Goal: Task Accomplishment & Management: Complete application form

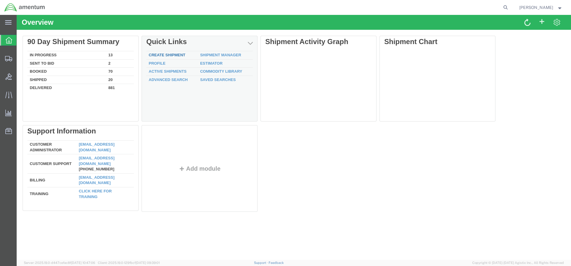
click at [153, 54] on link "Create Shipment" at bounding box center [167, 55] width 37 height 4
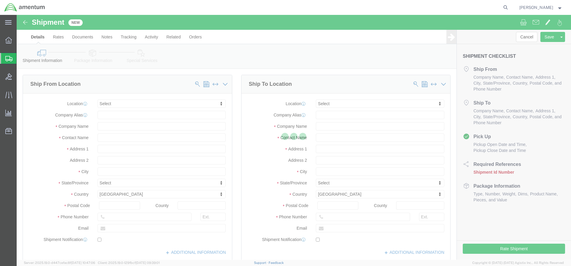
select select
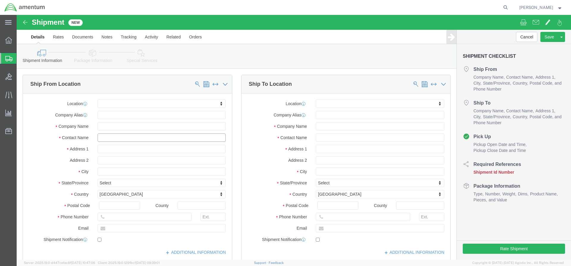
click input "text"
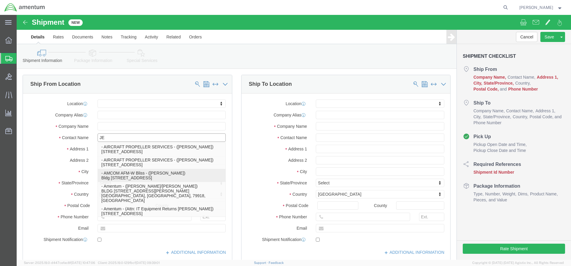
type input "[PERSON_NAME]"
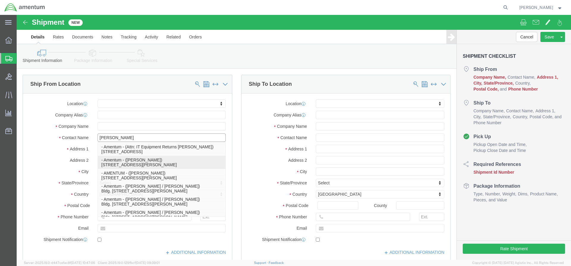
click p "- Amentum - ([PERSON_NAME]) [STREET_ADDRESS][PERSON_NAME]"
select select
type input "Amentum"
type input "[PERSON_NAME]"
type input "[STREET_ADDRESS]"
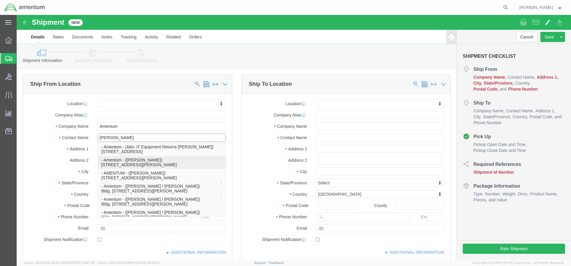
type input "Fort [PERSON_NAME]"
type input "42223"
select select "KY"
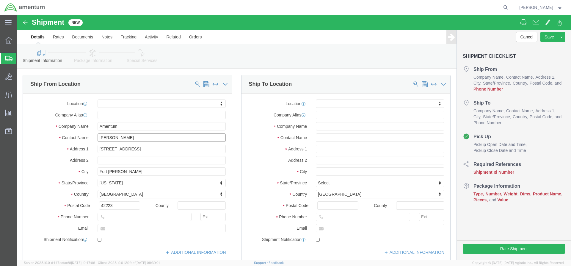
type input "[PERSON_NAME]"
click input "text"
click div "Shipment Checklist Ship From Company Name Contact Name Address 1 City State/Pro…"
click input "text"
paste input "[PERSON_NAME][EMAIL_ADDRESS][PERSON_NAME][DOMAIN_NAME]"
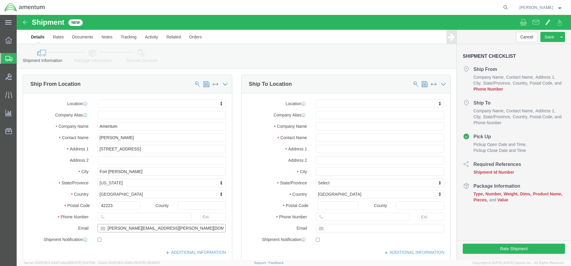
type input "[PERSON_NAME][EMAIL_ADDRESS][PERSON_NAME][DOMAIN_NAME]"
checkbox input "true"
click input "text"
click div "Shipment Checklist Ship From Company Name Contact Name Address 1 City State/Pro…"
click input "text"
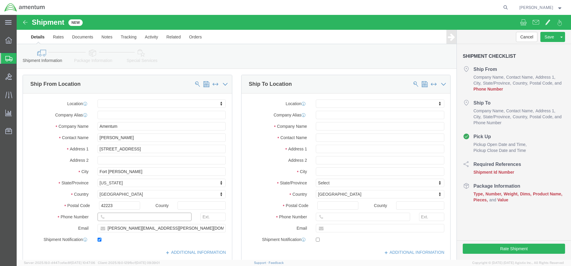
paste input "[PHONE_NUMBER]"
type input "[PHONE_NUMBER]"
click input "text"
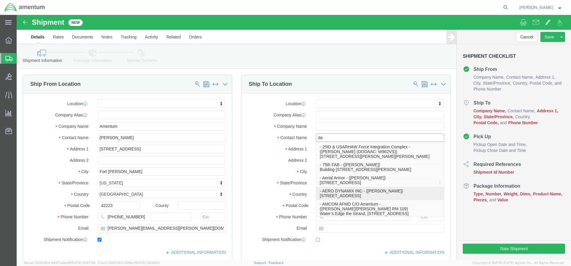
type input "[PERSON_NAME]"
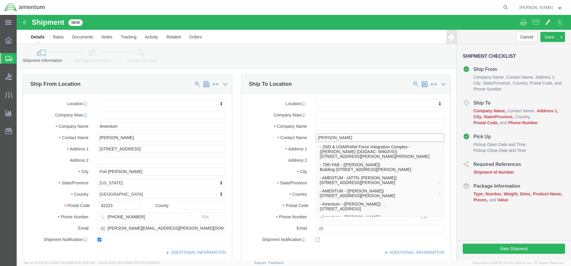
click p "- AMENTUM - ([PERSON_NAME]) [STREET_ADDRESS]"
select select
type input "AMENTUM"
type input "[PERSON_NAME]"
type input "[STREET_ADDRESS]"
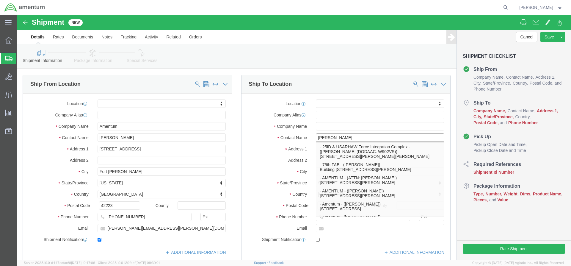
type input "HANGER 860"
type input "[GEOGRAPHIC_DATA]"
type input "32221"
type input "[PHONE_NUMBER]"
select select "FL"
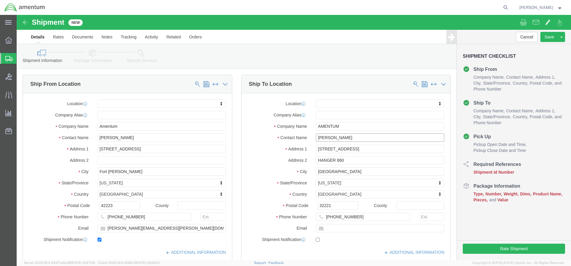
type input "[PERSON_NAME]"
click input "text"
type input "[PERSON_NAME][EMAIL_ADDRESS][PERSON_NAME][DOMAIN_NAME]"
checkbox input "true"
click div "[DATE] 4:00 PM"
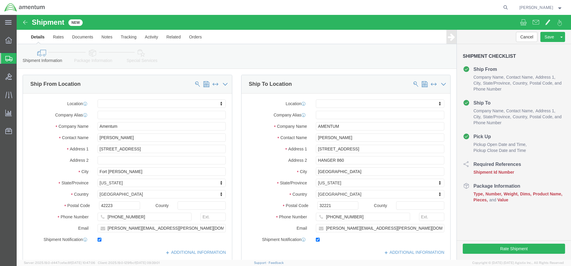
click div "[DATE] 4:00 PM"
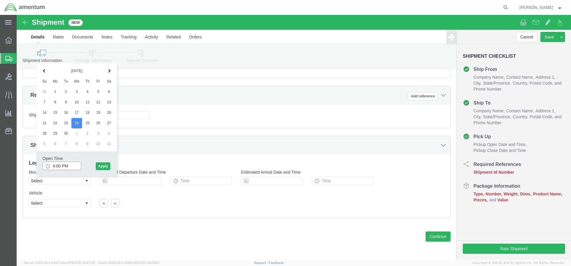
click input "4:00 PM"
click input "7:00 PM"
type input "7:00 am"
click button "Apply"
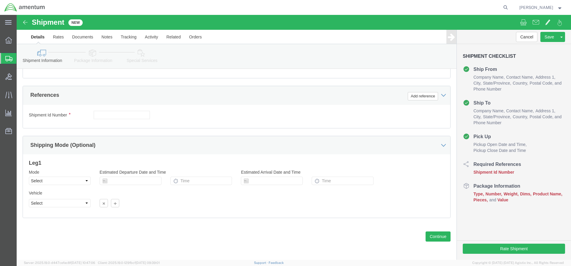
click div "[DATE] 5:00 PM"
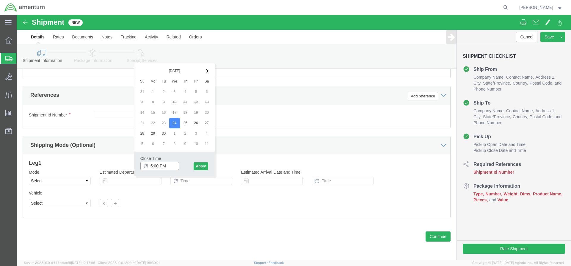
type input "3:00 PM"
click button "Apply"
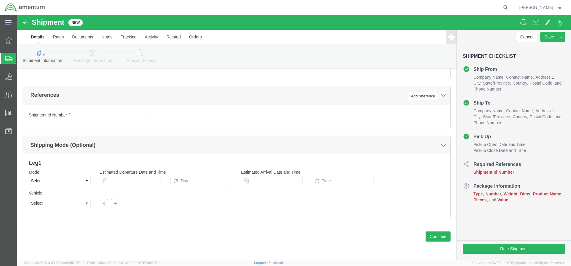
click div
click input "6:00 PM"
click input "7:00 PM"
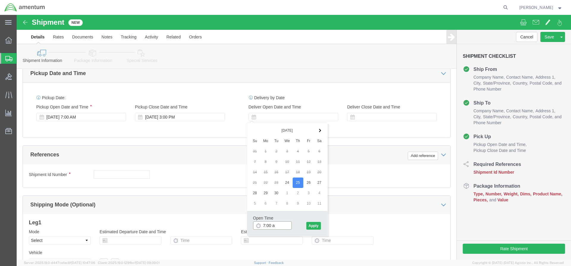
type input "7:00 am"
click button "Apply"
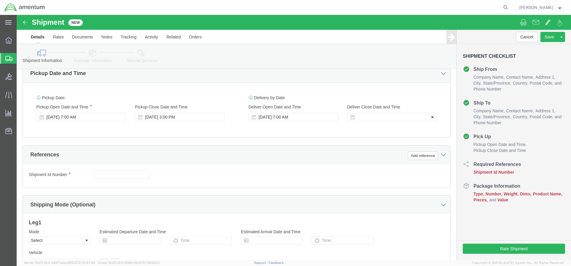
click div
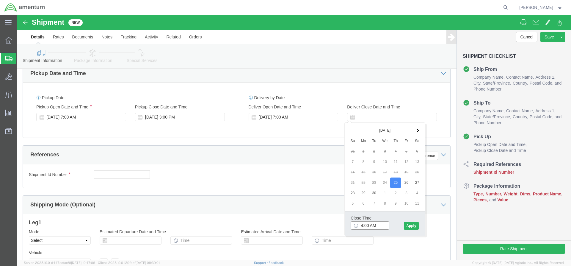
click input "4:00 AM"
type input "4:00 pm"
click button "Apply"
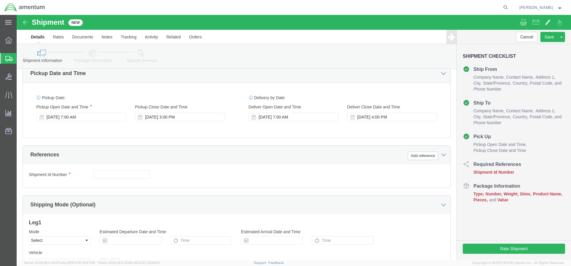
click icon
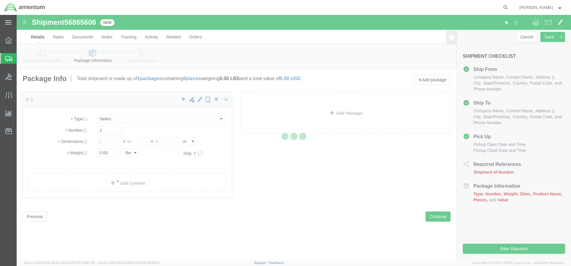
select select "CBOX"
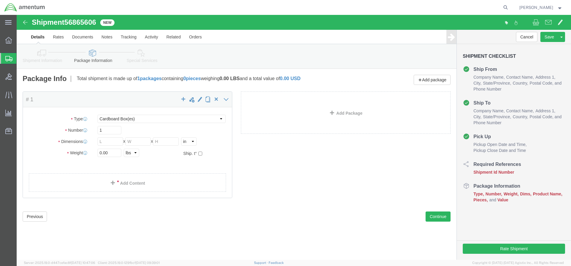
click link "Details"
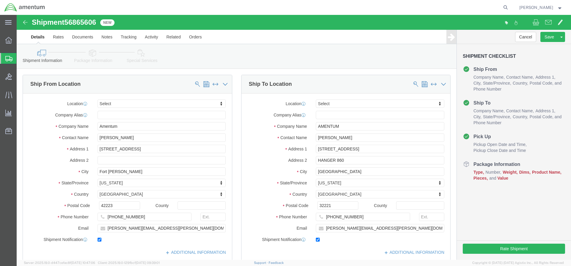
drag, startPoint x: 81, startPoint y: 7, endPoint x: 51, endPoint y: 5, distance: 30.4
click span "56865606"
click input "text"
paste input "56865606"
type input "56865606"
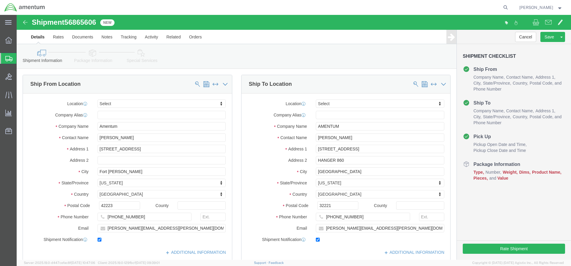
scroll to position [208, 0]
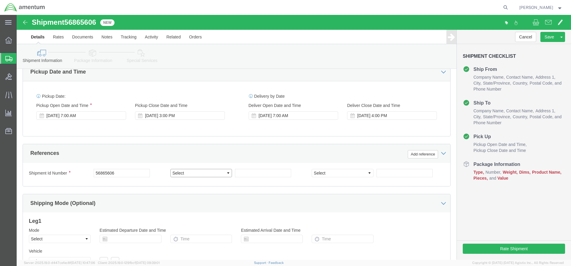
select select "CUSTREF"
click input "text"
paste input "4998.R.1521.BQ.BN.0W.MRGA.00"
type input "4998.R.1521.BQ.BN.0W.MRGA.00"
click icon
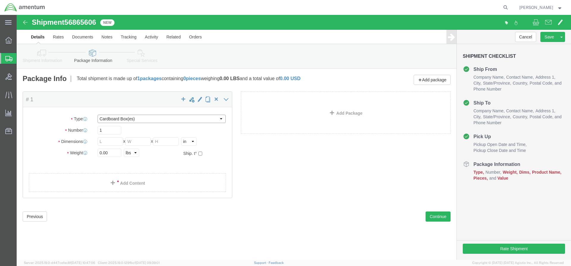
select select "CANS"
click input "text"
type input "72"
type input "27"
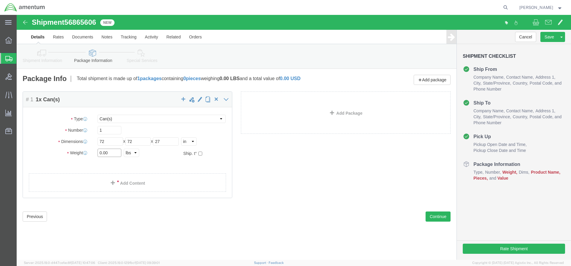
click input "0.00"
type input "0"
type input "1300"
click link "Add Content"
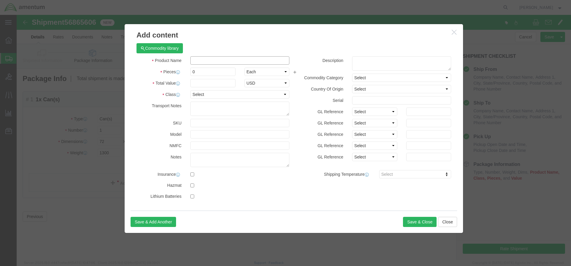
click input "text"
type input "Rotor Head"
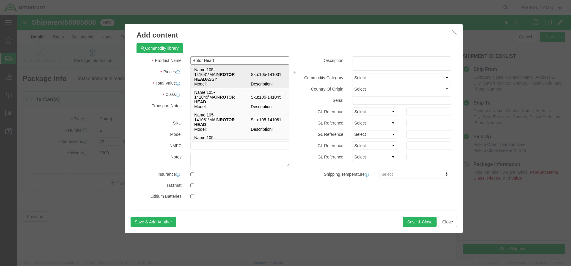
click span "Model:"
select select "USD"
type input "105-141031\MAIN ROTOR HEAD ASSY"
type input "105-141031"
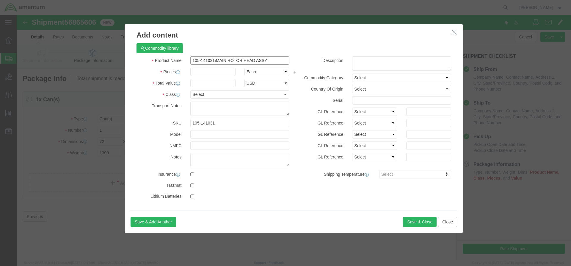
drag, startPoint x: 257, startPoint y: 46, endPoint x: 168, endPoint y: 50, distance: 89.4
click div "Product Name 105-141031\MAIN ROTOR HEAD ASSY Rotor Head"
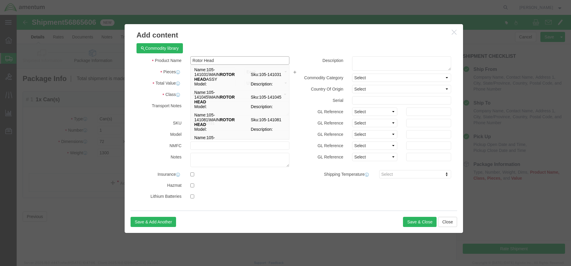
type input "Rotor Head"
click div "Transport Notes"
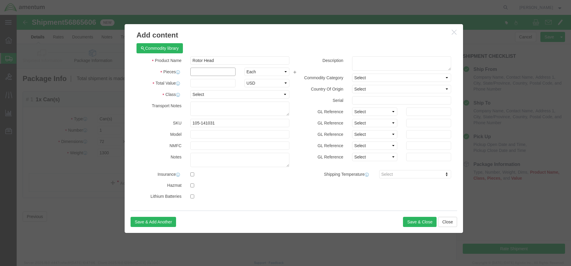
click input "text"
type input "1"
click input "text"
type input "355847"
select select "70"
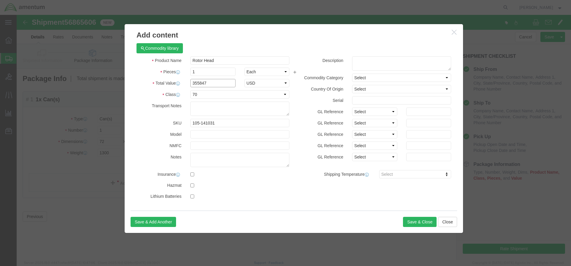
click input "355847"
click textarea
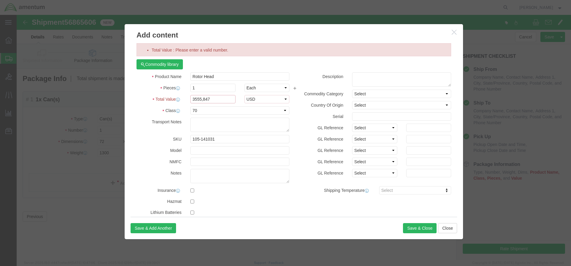
click input "3555,847"
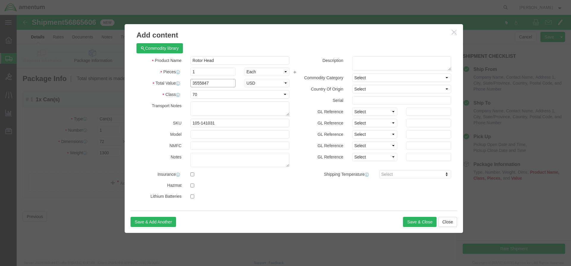
type input "3555847"
click div "SKU 105-141031"
click button "Save & Close"
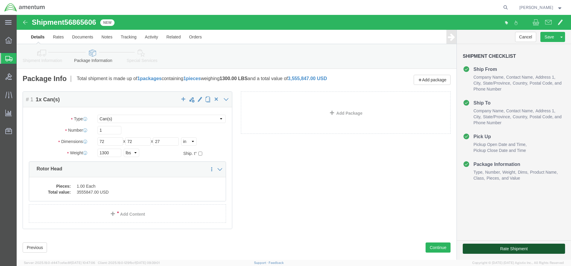
click button "Rate Shipment"
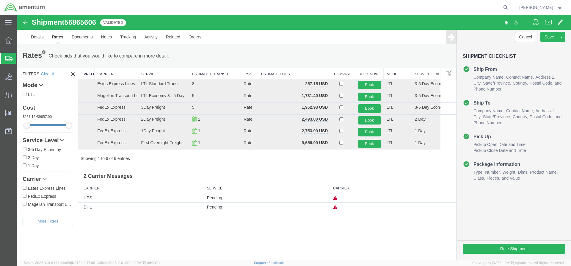
click at [267, 25] on div "Shipment 56865606 6 of 6 Validated" at bounding box center [155, 23] width 277 height 11
click at [376, 18] on div at bounding box center [432, 23] width 277 height 12
